Goal: Task Accomplishment & Management: Use online tool/utility

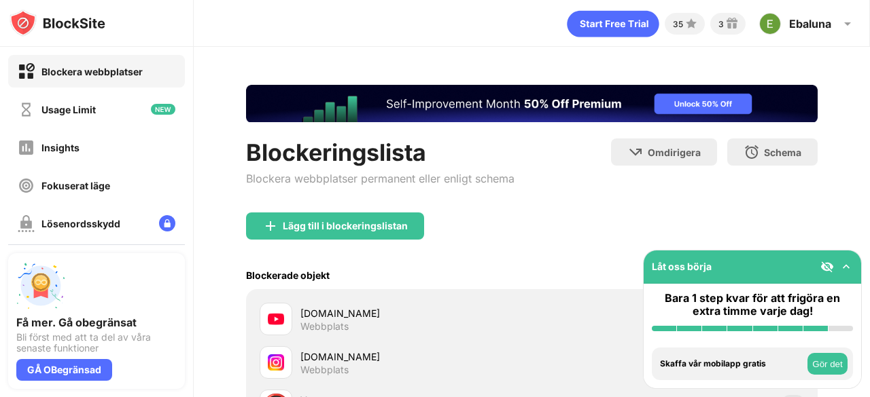
click at [842, 268] on img at bounding box center [846, 267] width 14 height 14
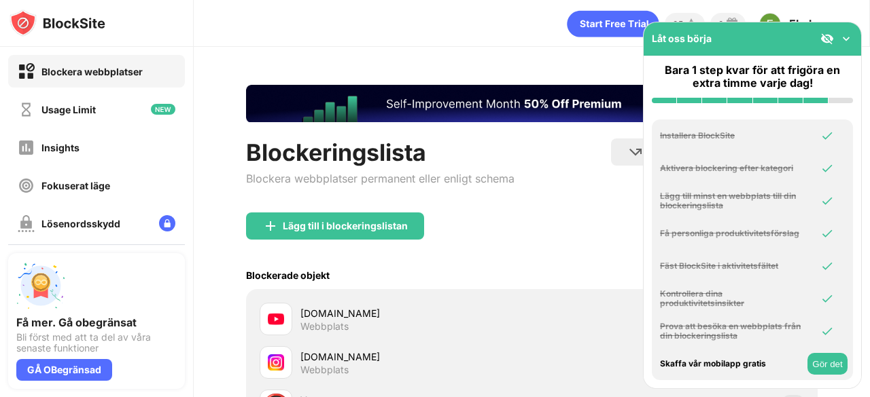
click at [843, 43] on img at bounding box center [846, 39] width 14 height 14
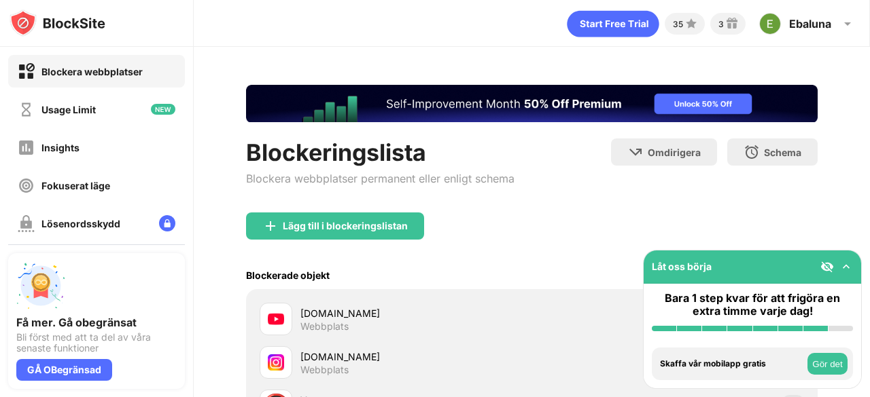
drag, startPoint x: 1016, startPoint y: 349, endPoint x: 669, endPoint y: 101, distance: 426.8
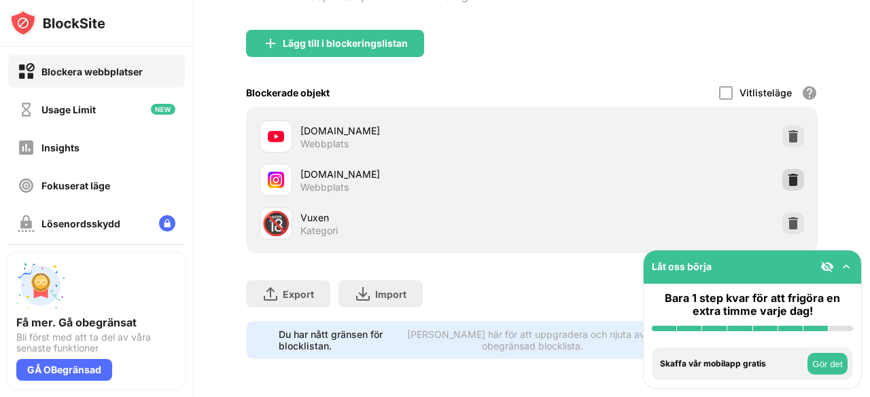
click at [786, 173] on img at bounding box center [793, 180] width 14 height 14
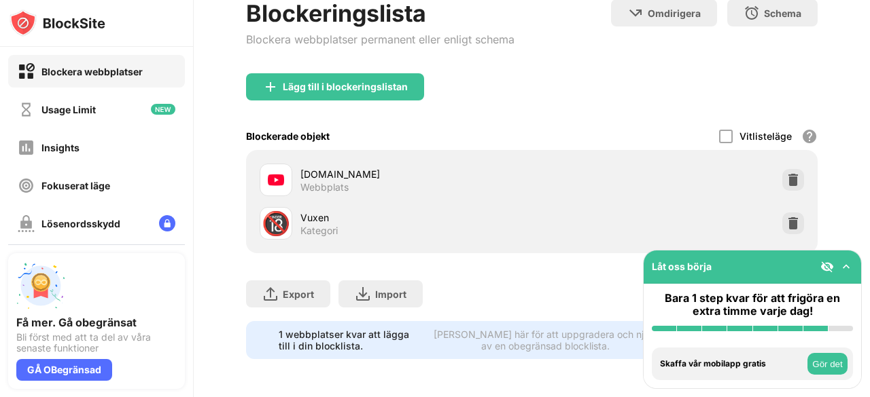
scroll to position [148, 0]
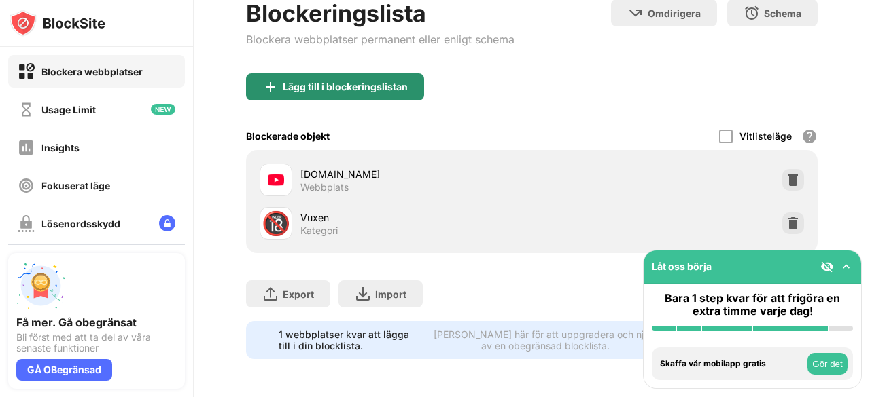
click at [304, 87] on div "Lägg till i blockeringslistan" at bounding box center [335, 86] width 178 height 27
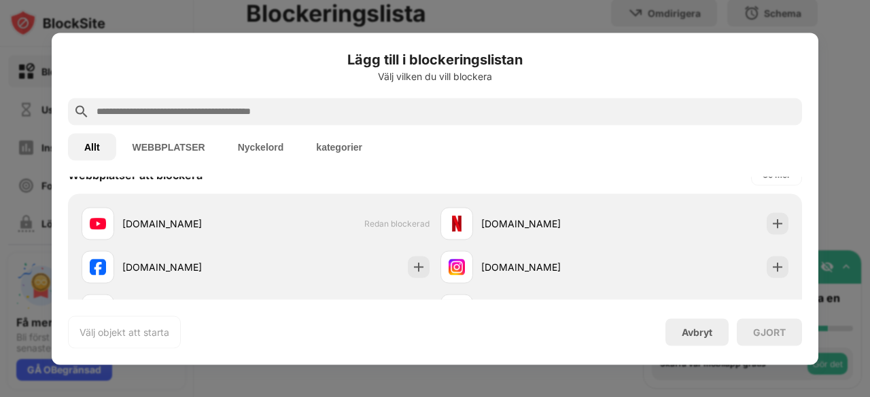
scroll to position [213, 0]
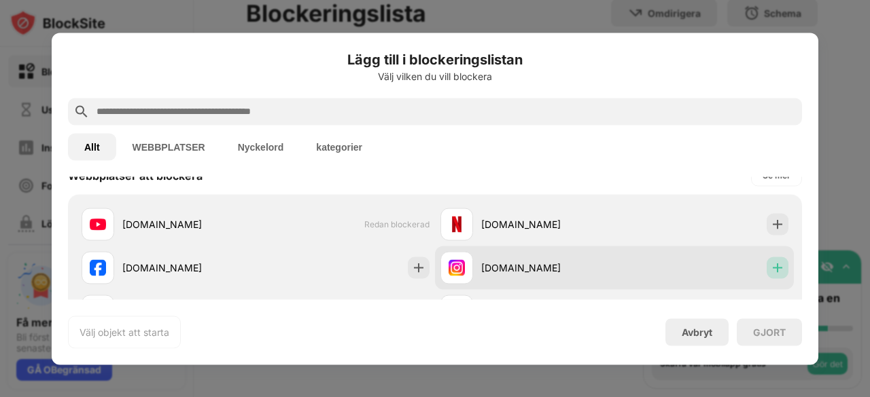
click at [770, 273] on img at bounding box center [777, 268] width 14 height 14
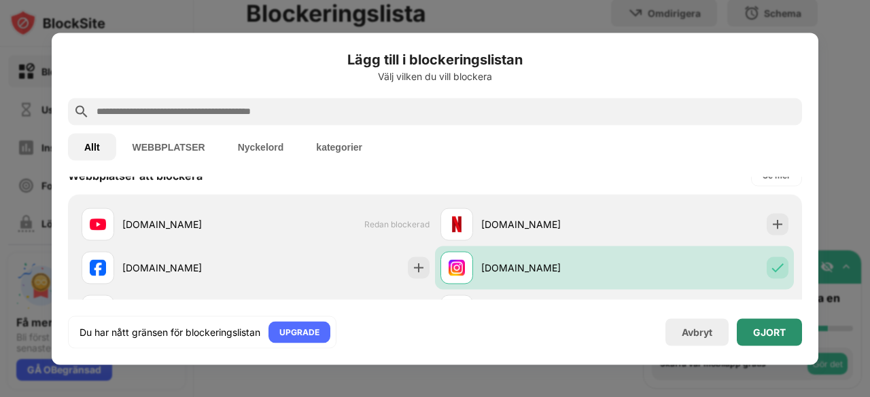
click at [773, 333] on div "GJORT" at bounding box center [769, 332] width 33 height 11
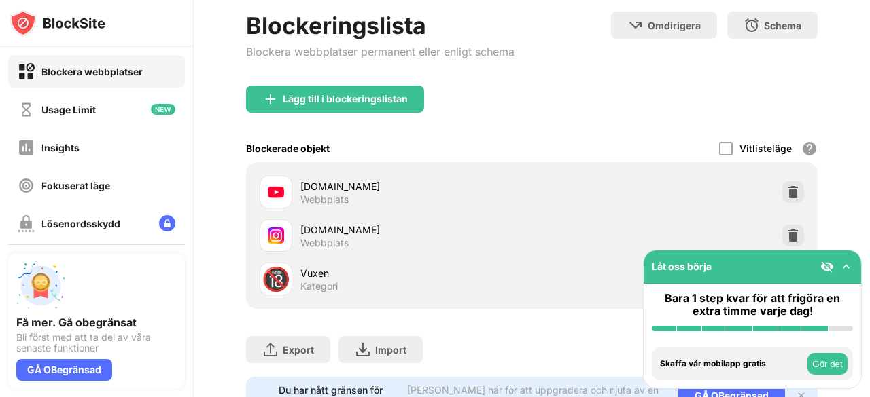
scroll to position [192, 0]
